Goal: Task Accomplishment & Management: Use online tool/utility

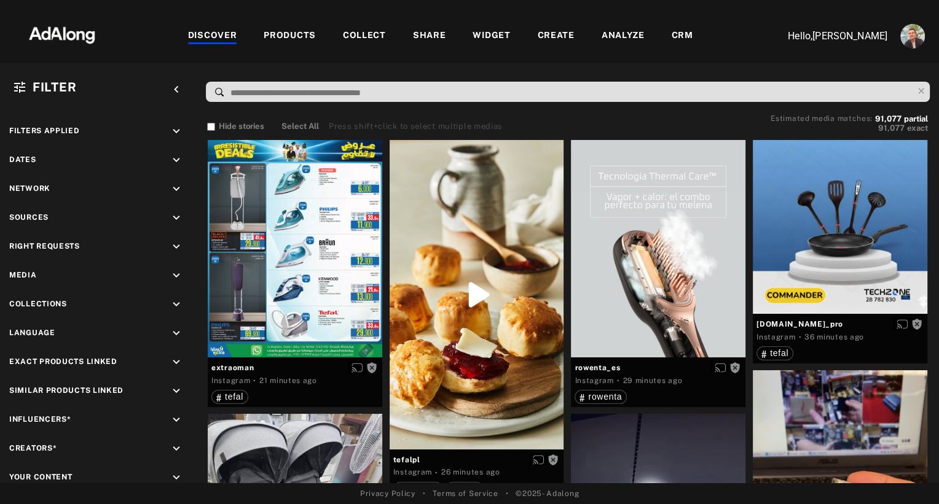
click at [288, 34] on div "PRODUCTS" at bounding box center [290, 36] width 52 height 15
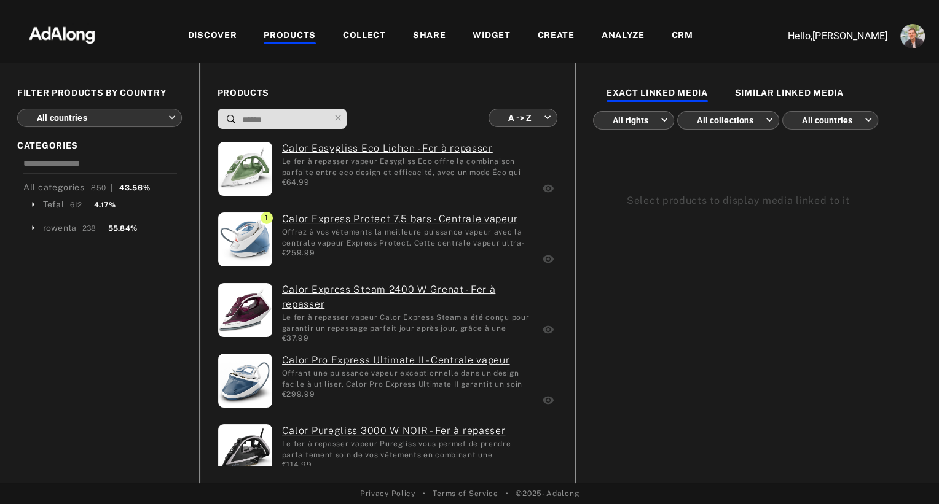
click at [153, 115] on body "DISCOVER PRODUCTS COLLECT SHARE WIDGET CREATE ANALYZE CRM Hello, [PERSON_NAME] …" at bounding box center [469, 252] width 939 height 504
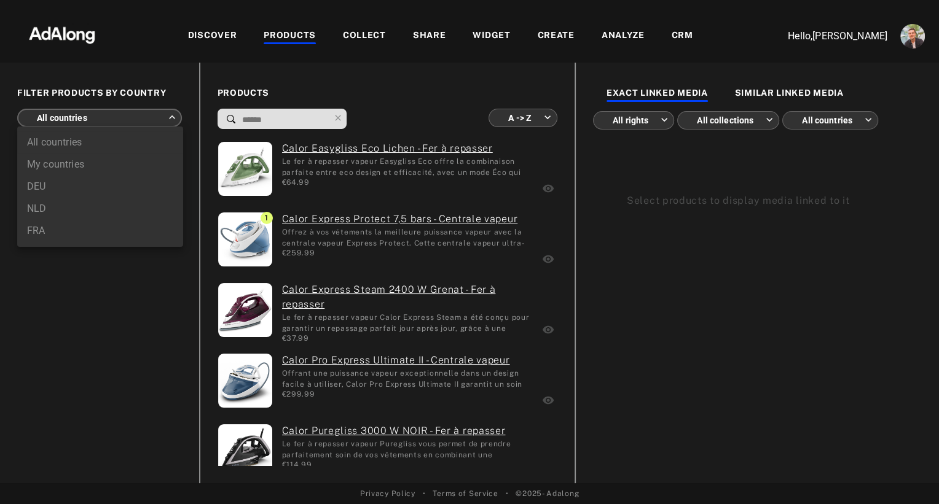
click at [38, 209] on li "NLD" at bounding box center [100, 209] width 166 height 22
type input "***"
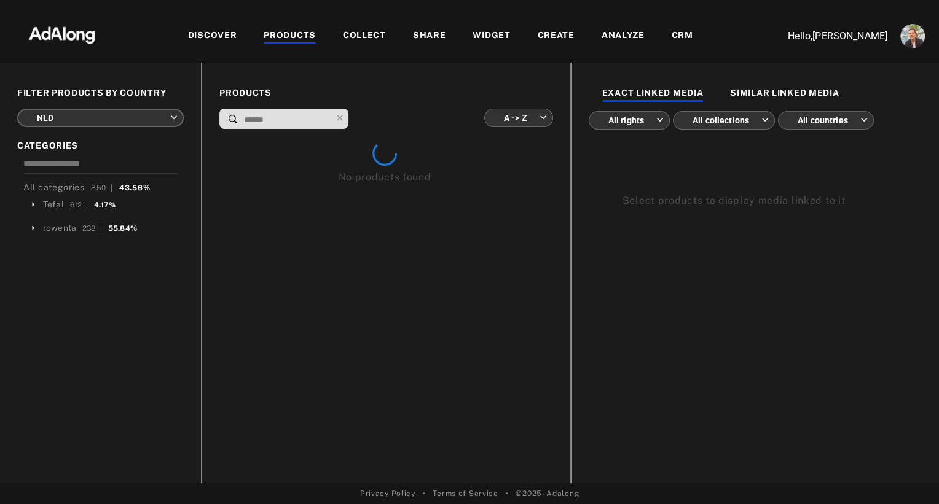
click at [503, 122] on body "DISCOVER PRODUCTS COLLECT SHARE WIDGET CREATE ANALYZE CRM Hello, [PERSON_NAME] …" at bounding box center [469, 252] width 939 height 504
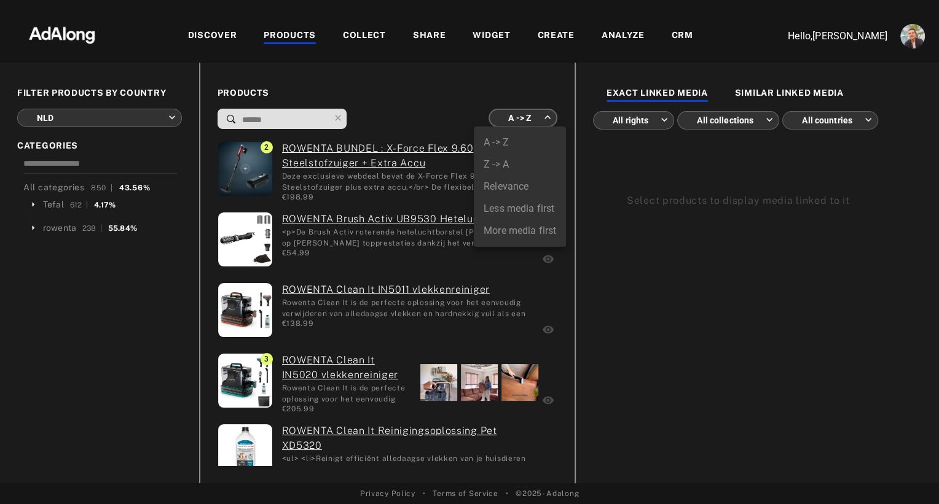
click at [512, 229] on li "More media first" at bounding box center [520, 231] width 92 height 22
type input "**********"
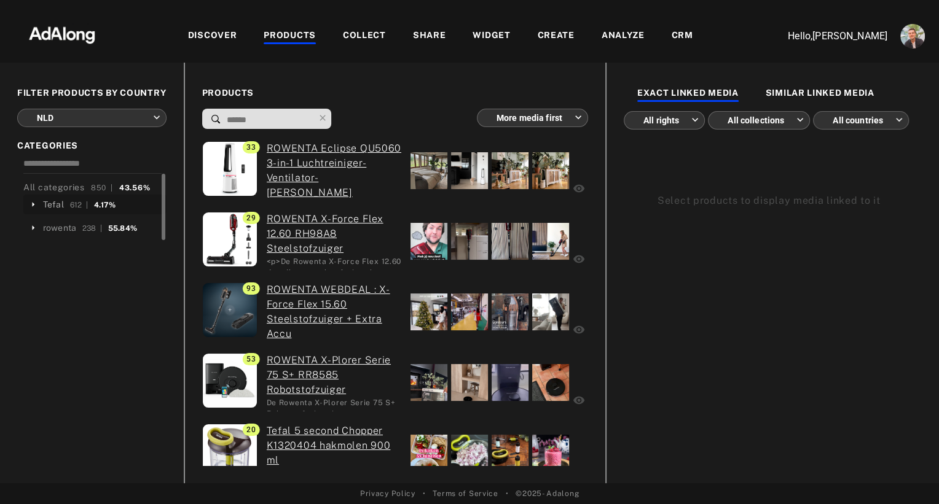
click at [50, 206] on div "Tefal" at bounding box center [53, 204] width 21 height 13
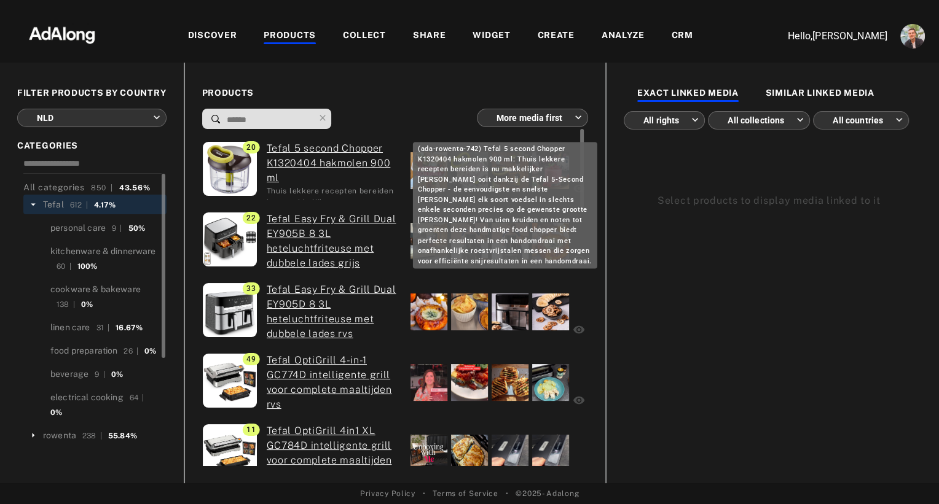
click at [300, 150] on link "Tefal 5 second Chopper K1320404 hakmolen 900 ml" at bounding box center [334, 163] width 135 height 44
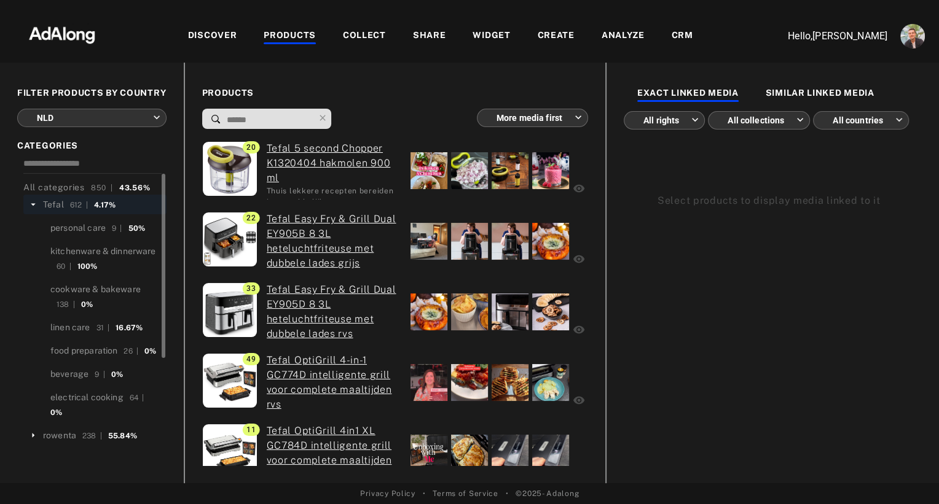
click at [489, 37] on div "WIDGET" at bounding box center [490, 36] width 37 height 15
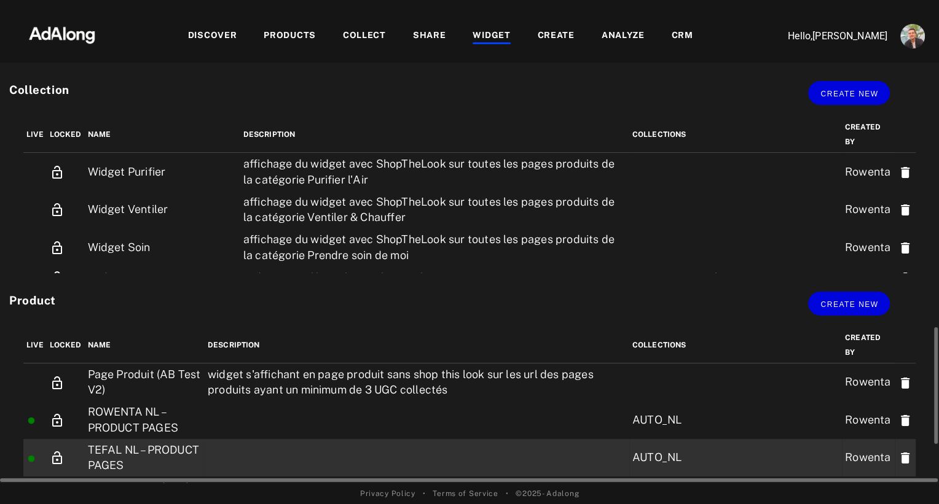
click at [114, 451] on td "TEFAL NL – PRODUCT PAGES" at bounding box center [145, 457] width 120 height 37
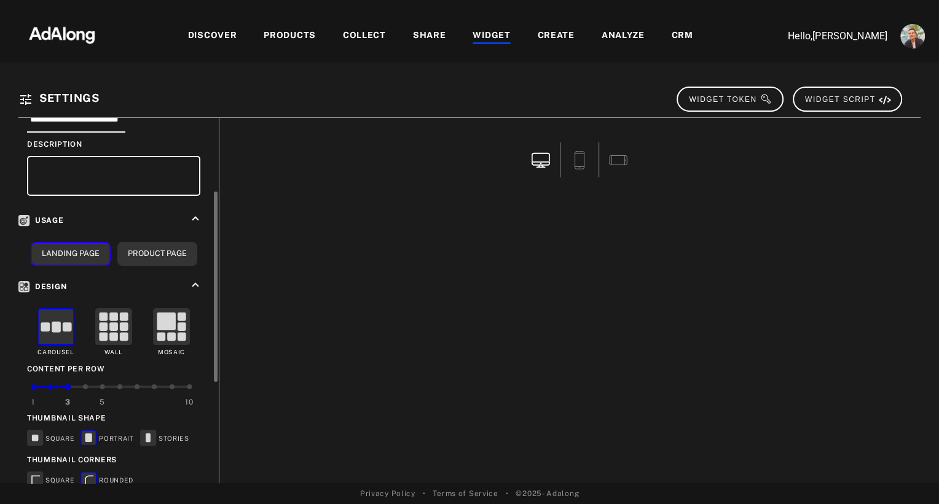
scroll to position [106, 0]
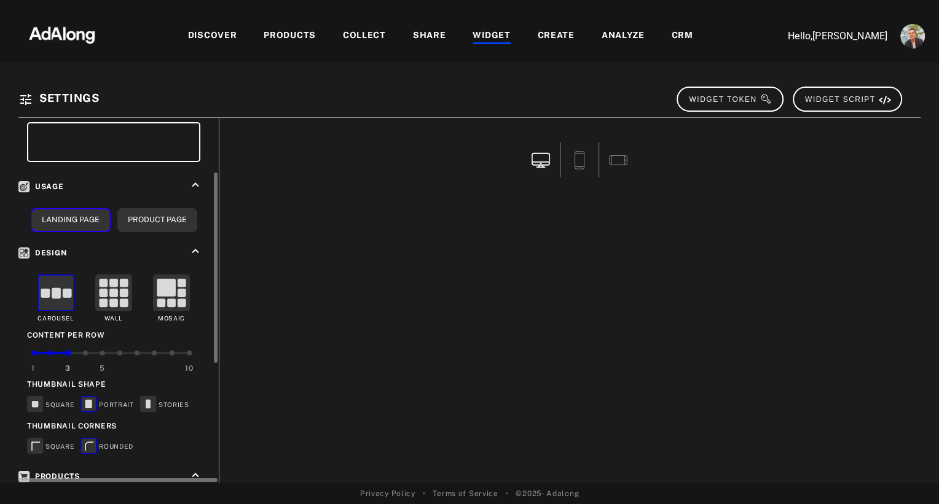
click at [101, 351] on div at bounding box center [102, 353] width 5 height 5
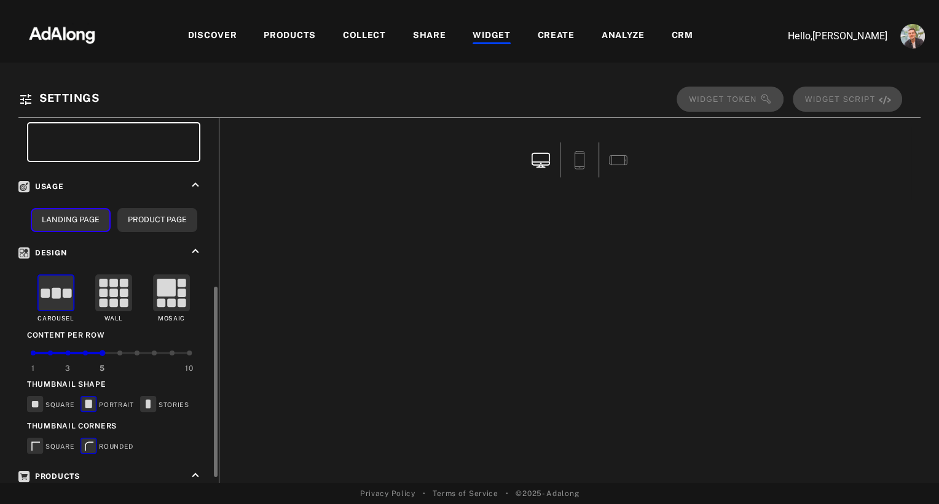
scroll to position [334, 0]
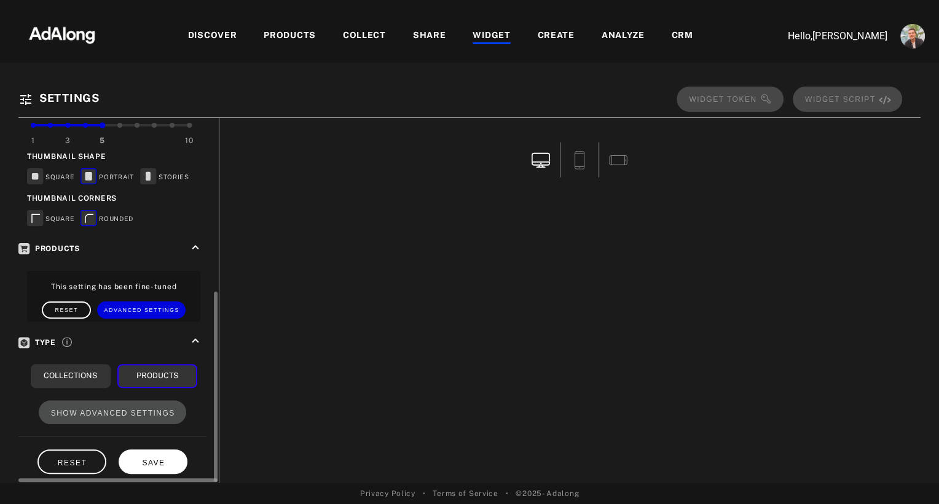
click at [151, 461] on button "SAVE" at bounding box center [153, 462] width 69 height 24
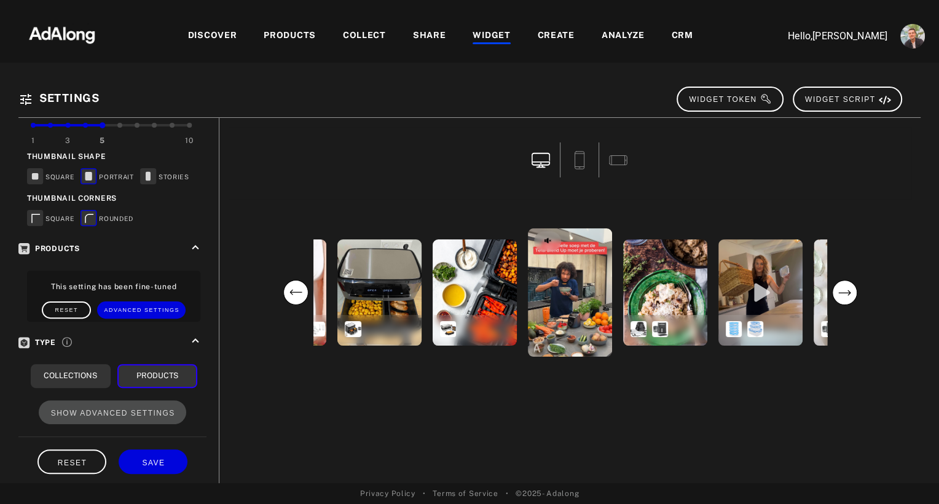
click at [479, 36] on div "WIDGET" at bounding box center [490, 36] width 37 height 15
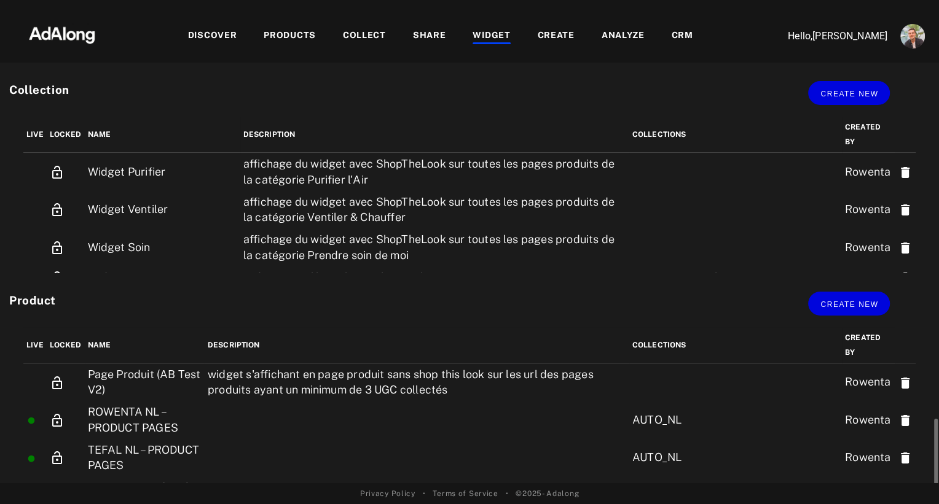
scroll to position [52, 0]
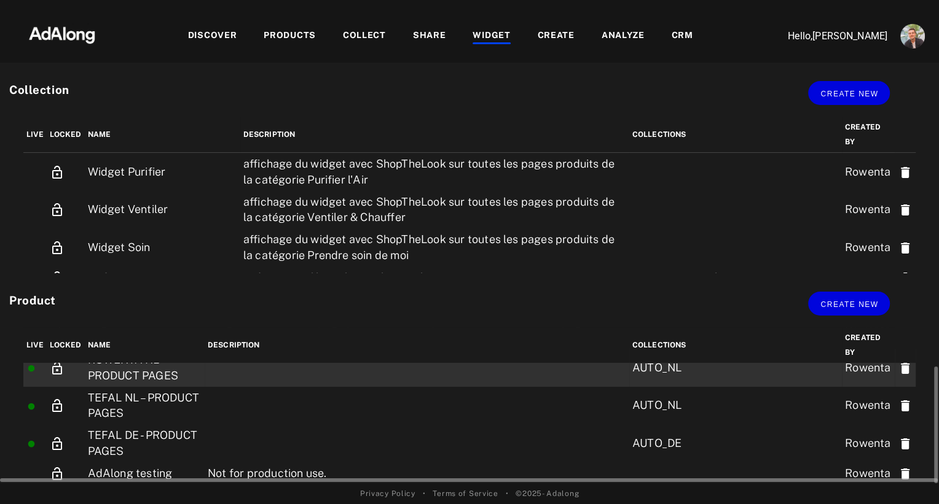
click at [136, 372] on td "ROWENTA NL – PRODUCT PAGES" at bounding box center [145, 367] width 120 height 37
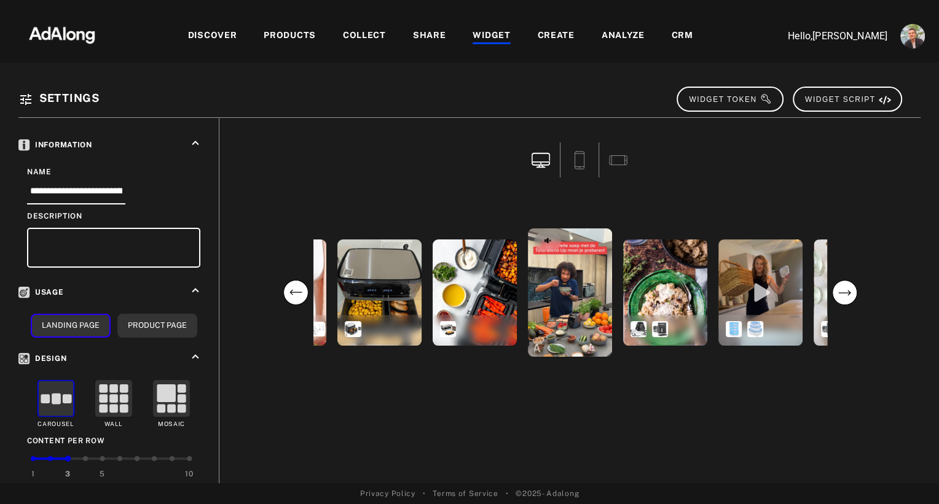
click at [289, 34] on div "PRODUCTS" at bounding box center [290, 36] width 52 height 15
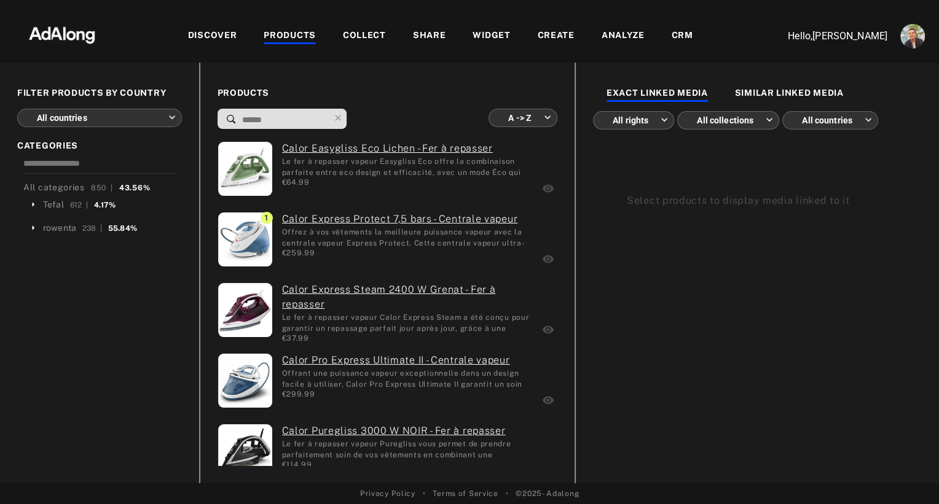
click at [533, 111] on body "DISCOVER PRODUCTS COLLECT SHARE WIDGET CREATE ANALYZE CRM Hello, [PERSON_NAME] …" at bounding box center [469, 252] width 939 height 504
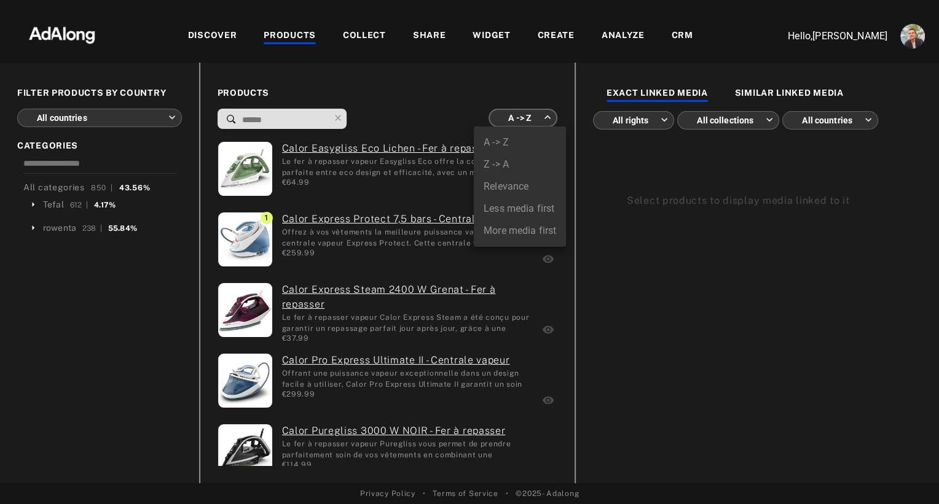
click at [498, 233] on li "More media first" at bounding box center [520, 231] width 92 height 22
type input "**********"
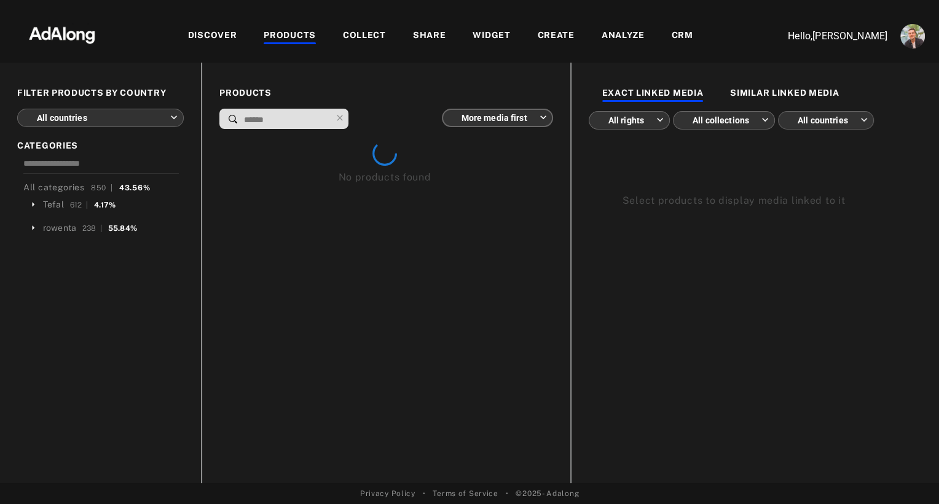
click at [80, 115] on body "**********" at bounding box center [469, 252] width 939 height 504
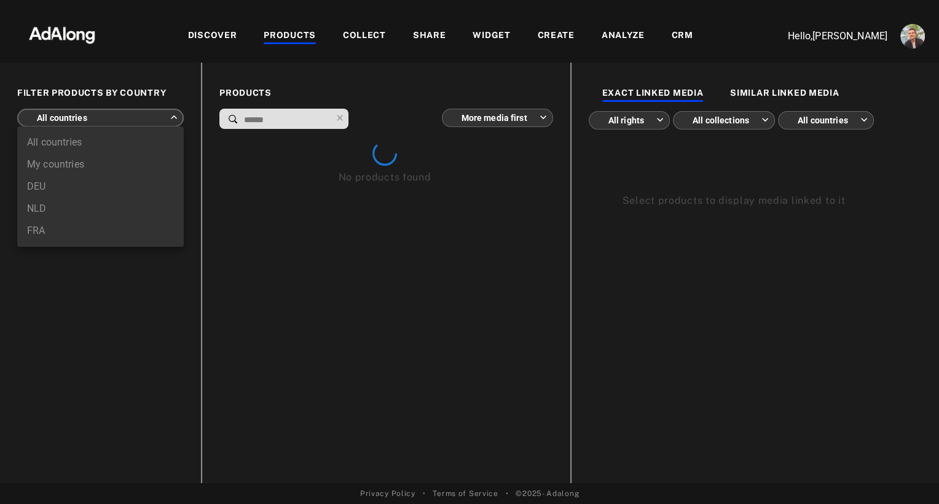
click at [44, 212] on li "NLD" at bounding box center [100, 209] width 166 height 22
type input "***"
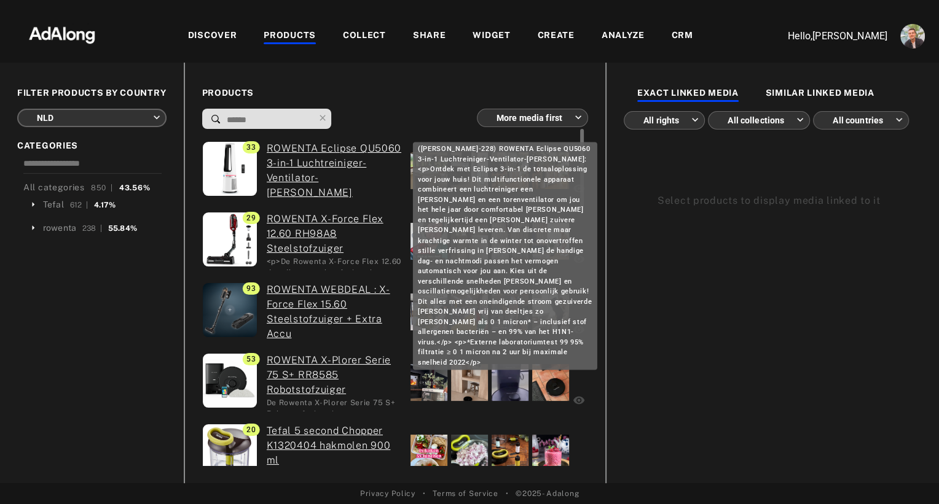
click at [307, 160] on link "ROWENTA Eclipse QU5060 3-in-1 Luchtreiniger-Ventilator-[PERSON_NAME]" at bounding box center [334, 170] width 135 height 59
